Goal: Information Seeking & Learning: Find specific fact

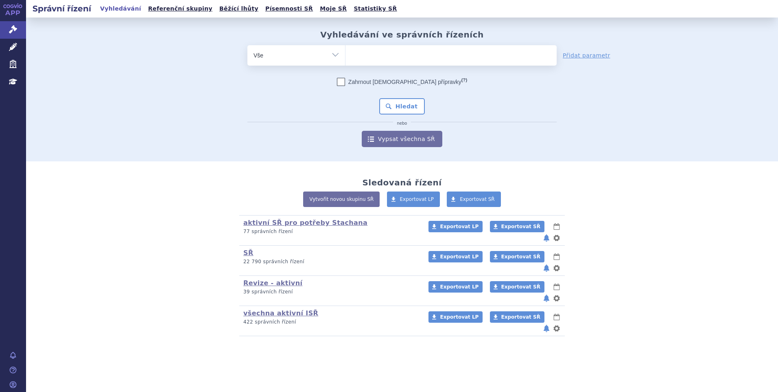
click at [370, 56] on ul at bounding box center [451, 53] width 211 height 17
click at [346, 56] on select at bounding box center [345, 55] width 0 height 20
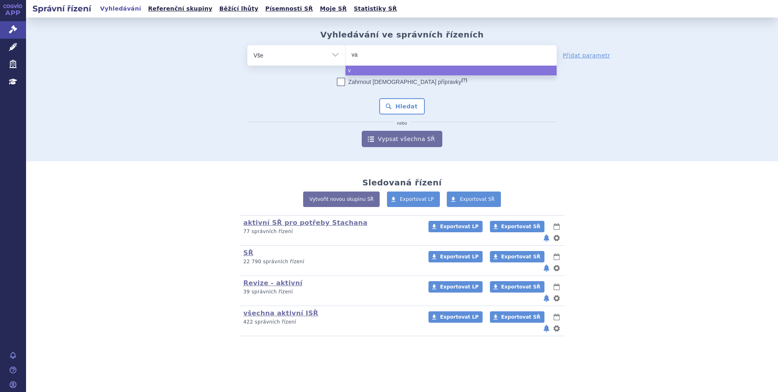
type input "v"
type input "b"
type input "ba"
type input "baven"
type input "bavenc"
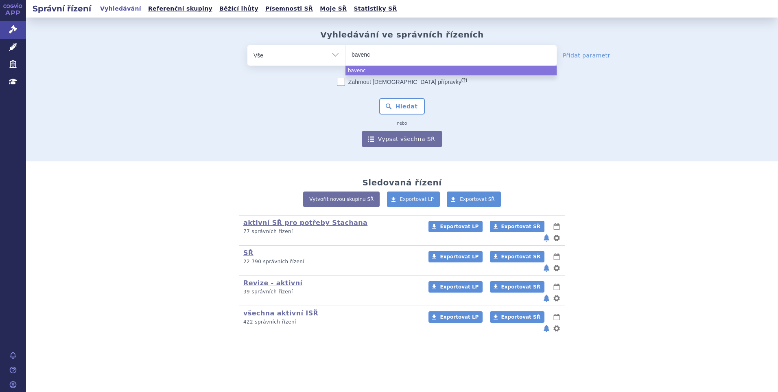
type input "bavenci"
type input "bavencio"
select select "bavencio"
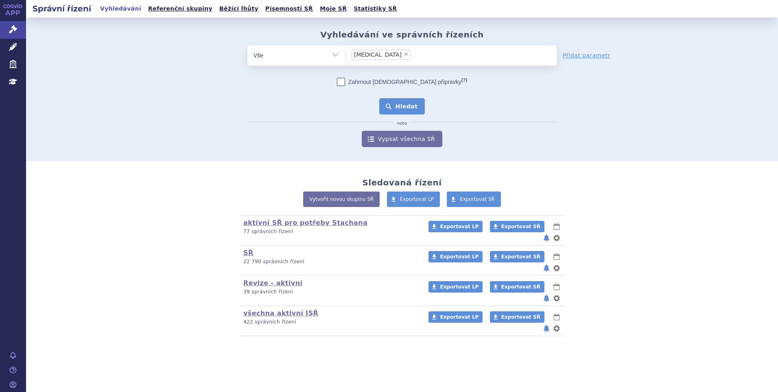
click at [405, 112] on button "Hledat" at bounding box center [402, 106] width 46 height 16
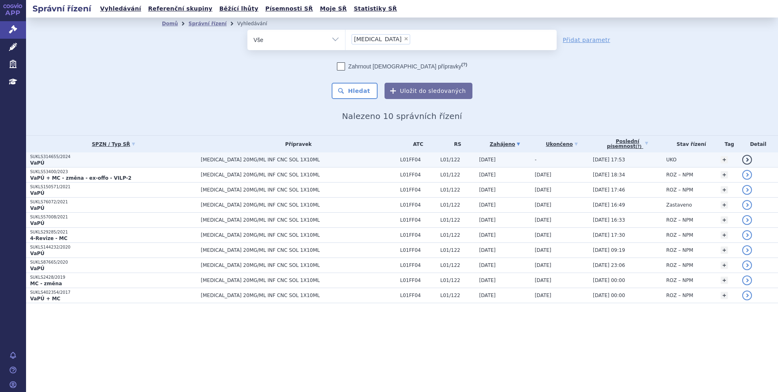
click at [144, 157] on p "SUKLS314655/2024" at bounding box center [113, 157] width 167 height 6
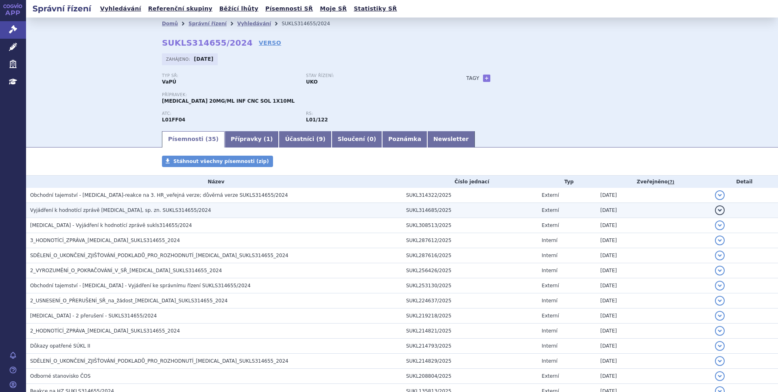
click at [118, 204] on td "Vyjádření k hodnotící zprávě BAVENCIO, sp. zn. SUKLS314655/2024" at bounding box center [214, 210] width 376 height 15
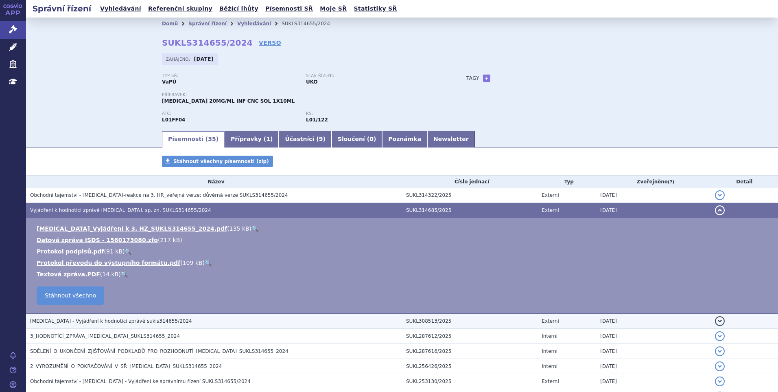
click at [76, 317] on h3 "BAVENCIO - Vyjádření k hodnotící zprávě sukls314655/2024" at bounding box center [216, 321] width 372 height 8
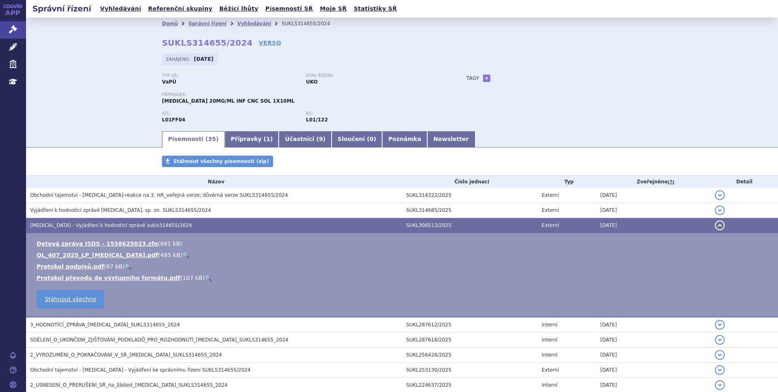
click at [182, 255] on link "🔍" at bounding box center [185, 255] width 7 height 7
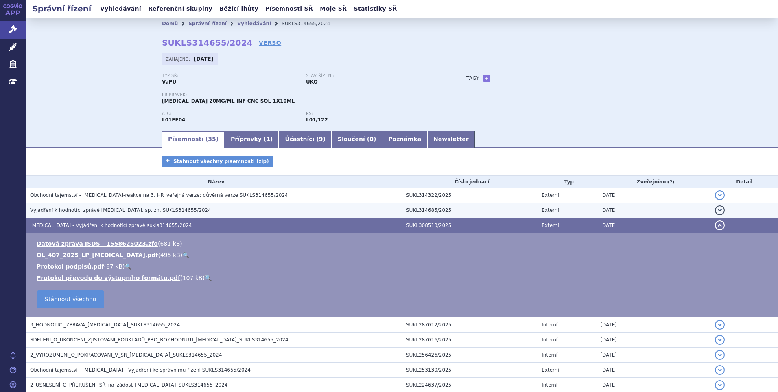
click at [90, 206] on h3 "Vyjádření k hodnotící zprávě BAVENCIO, sp. zn. SUKLS314655/2024" at bounding box center [216, 210] width 372 height 8
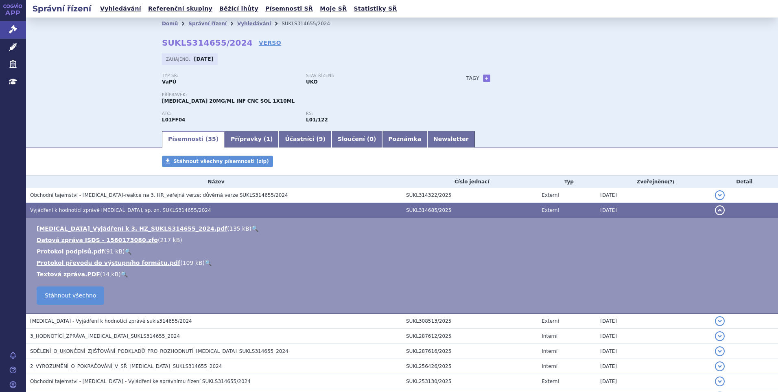
click at [252, 228] on link "🔍" at bounding box center [255, 228] width 7 height 7
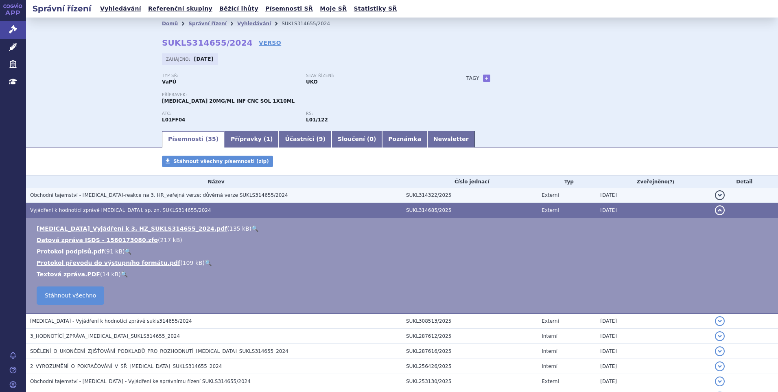
click at [103, 197] on span "Obchodní tajemství - Bavencio-reakce na 3. HR_veřejná verze; důvěrná verze SUKL…" at bounding box center [159, 195] width 258 height 6
